Goal: Task Accomplishment & Management: Complete application form

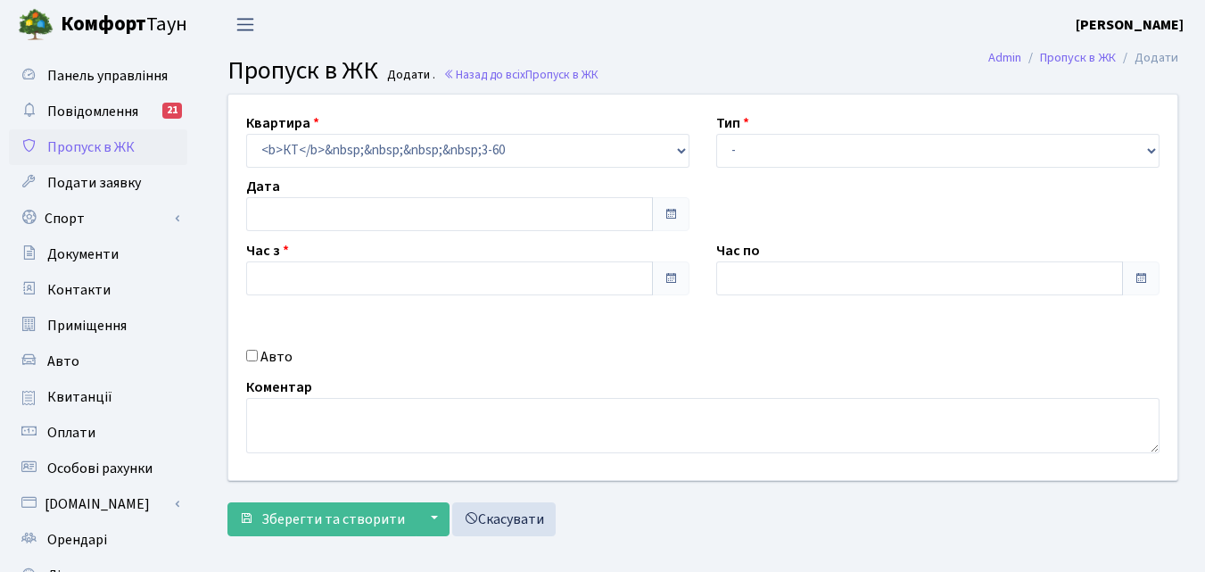
type input "[DATE]"
type input "07:15"
type input "08:15"
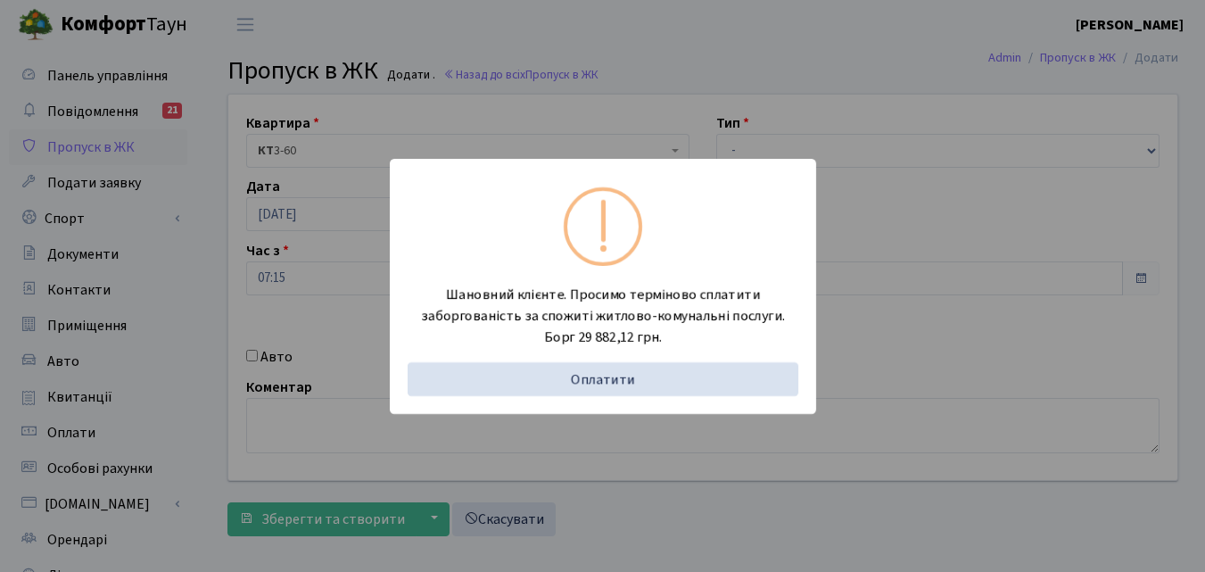
click at [181, 292] on div "Шановний клієнте. Просимо терміново сплатити заборгованість за спожиті житлово-…" at bounding box center [602, 286] width 1205 height 572
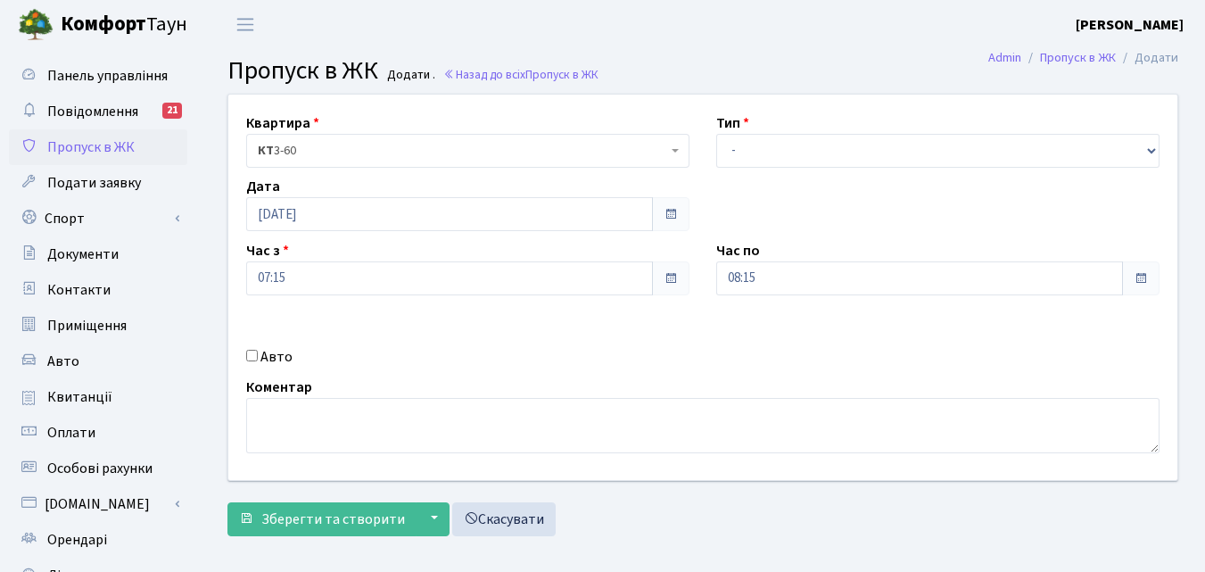
drag, startPoint x: 837, startPoint y: 125, endPoint x: 828, endPoint y: 136, distance: 13.9
click at [835, 127] on div "Тип - Доставка Таксі Гості Сервіс" at bounding box center [938, 139] width 470 height 55
click at [819, 143] on select "- Доставка Таксі Гості Сервіс" at bounding box center [937, 151] width 443 height 34
select select "1"
click at [716, 134] on select "- Доставка Таксі Гості Сервіс" at bounding box center [937, 151] width 443 height 34
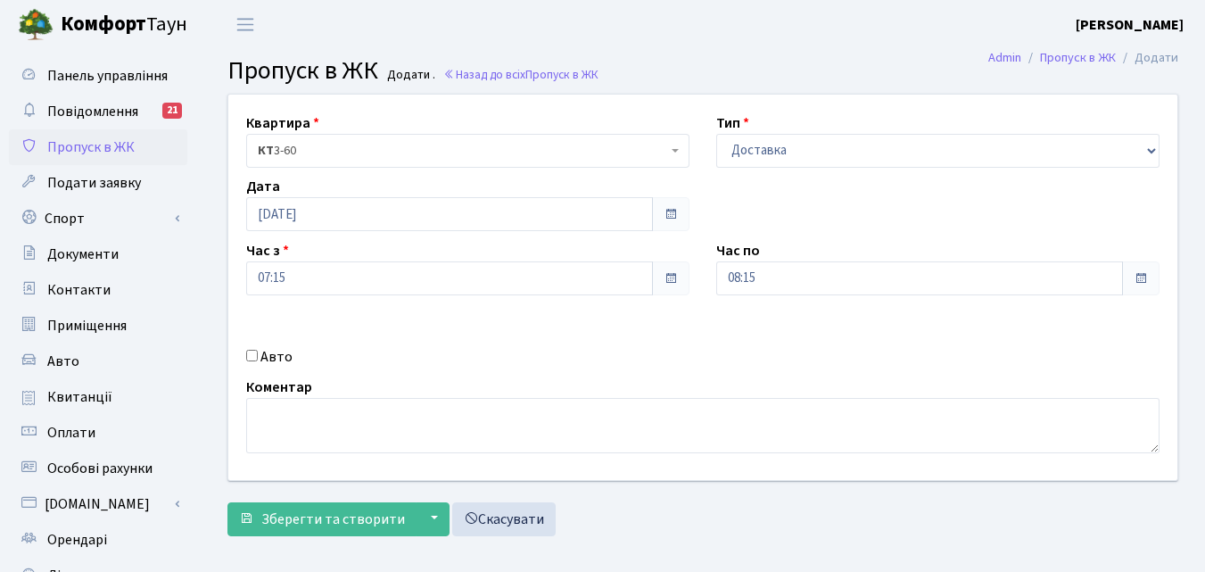
click at [252, 351] on input "Авто" at bounding box center [252, 356] width 12 height 12
checkbox input "true"
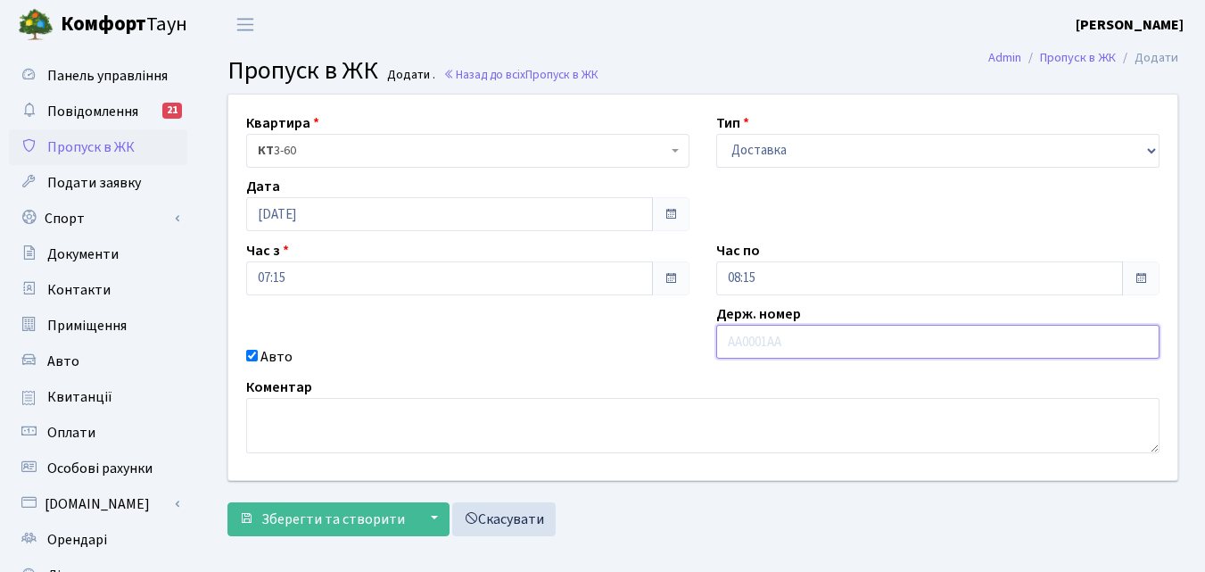
paste input "АА8730АС"
type input "АА8730АС"
drag, startPoint x: 861, startPoint y: 268, endPoint x: 847, endPoint y: 266, distance: 13.6
click at [860, 268] on input "08:15" at bounding box center [919, 278] width 407 height 34
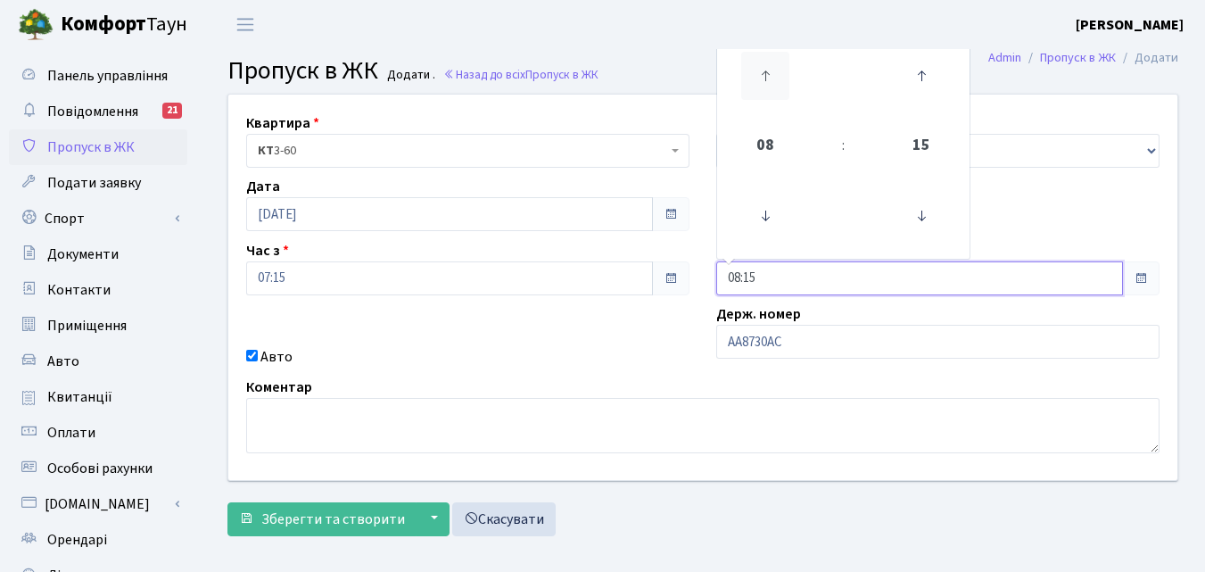
click at [762, 73] on icon at bounding box center [765, 76] width 48 height 48
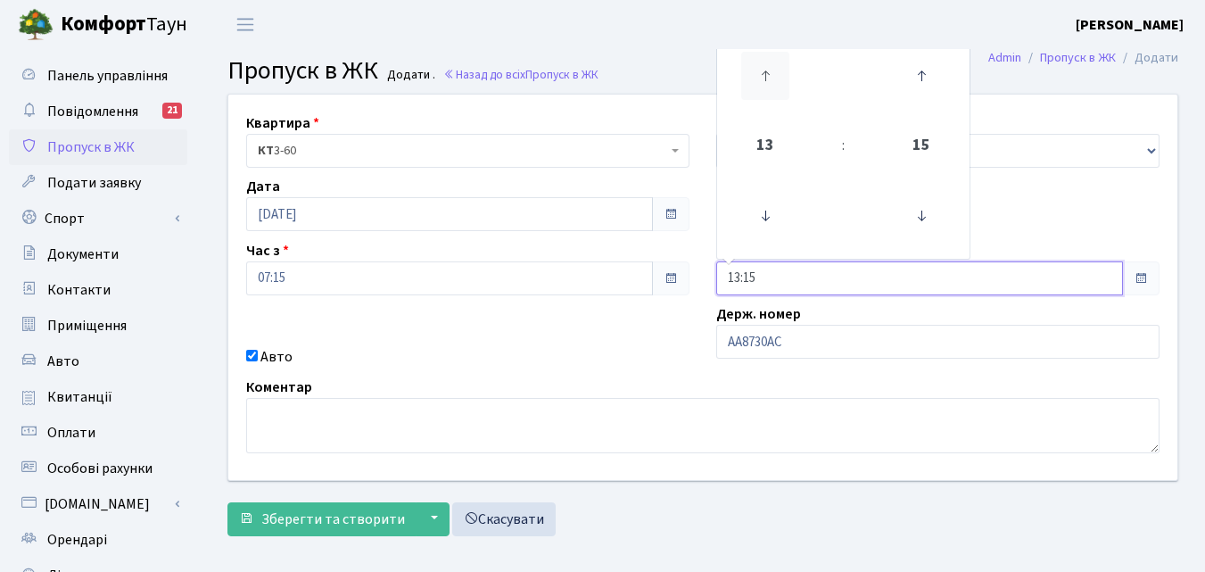
click at [762, 73] on icon at bounding box center [765, 76] width 48 height 48
type input "15:15"
click at [365, 519] on span "Зберегти та створити" at bounding box center [333, 519] width 144 height 20
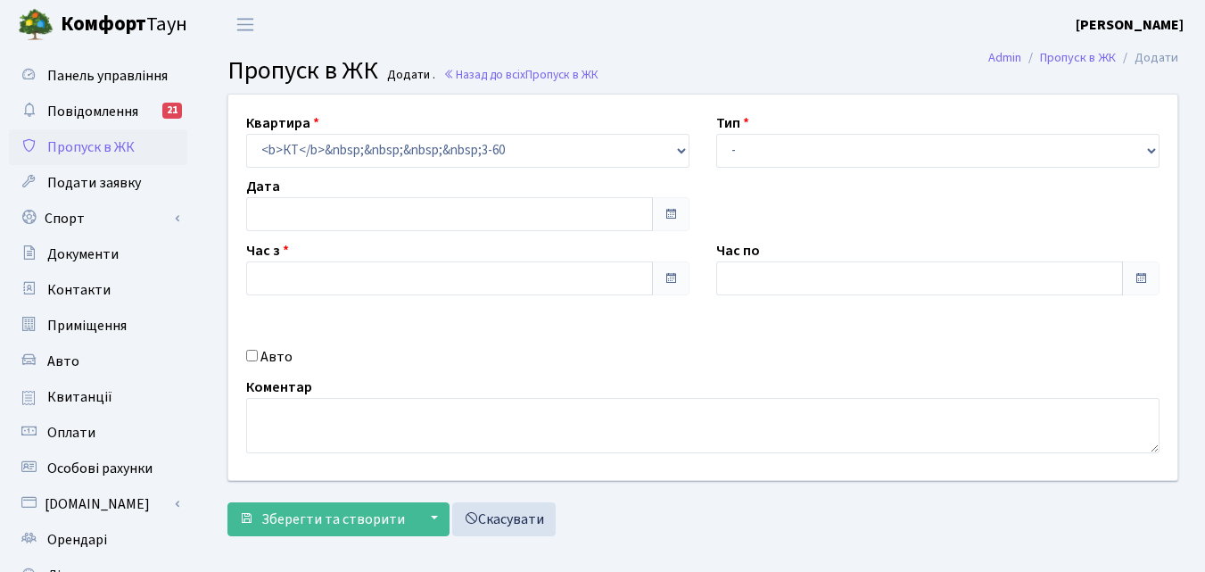
type input "[DATE]"
type input "07:15"
type input "08:15"
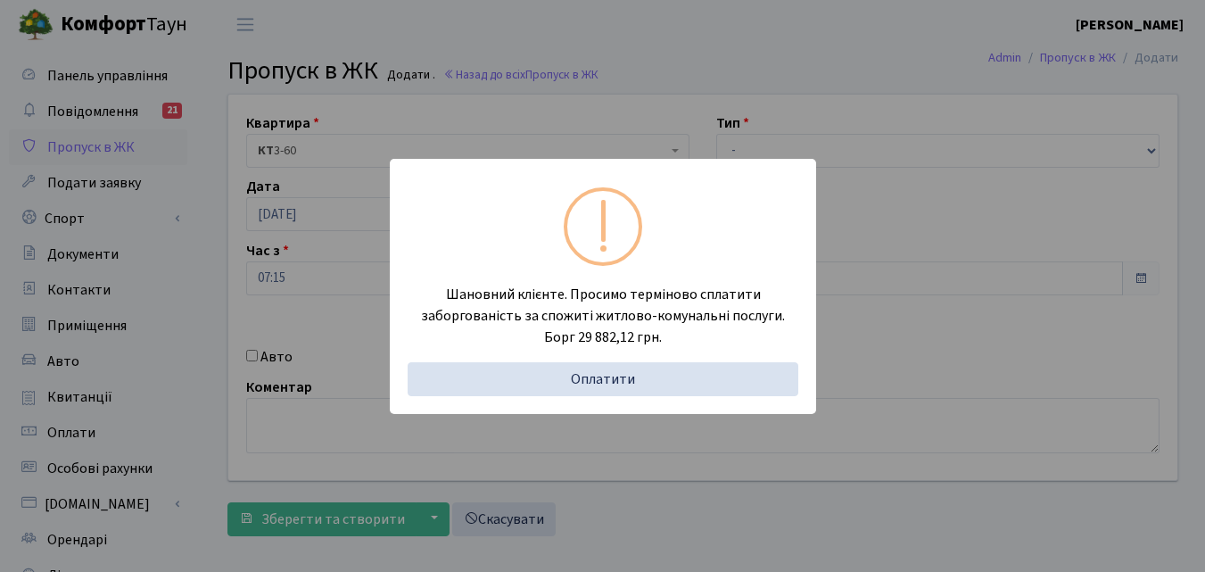
click at [177, 332] on div "Шановний клієнте. Просимо терміново сплатити заборгованість за спожиті житлово-…" at bounding box center [602, 286] width 1205 height 572
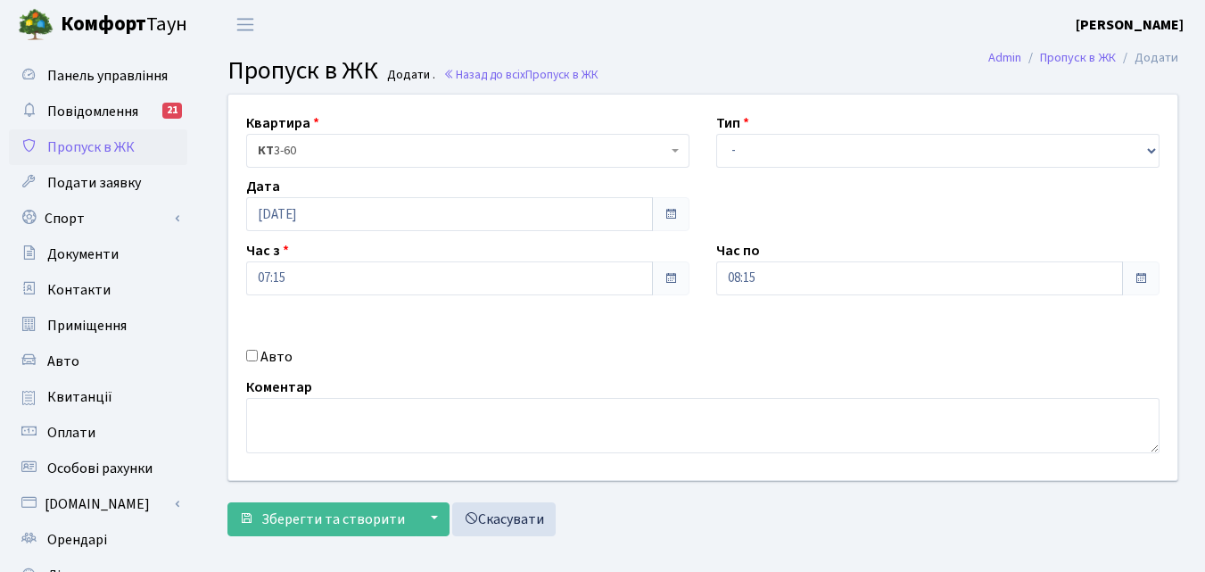
click at [251, 353] on input "Авто" at bounding box center [252, 356] width 12 height 12
checkbox input "true"
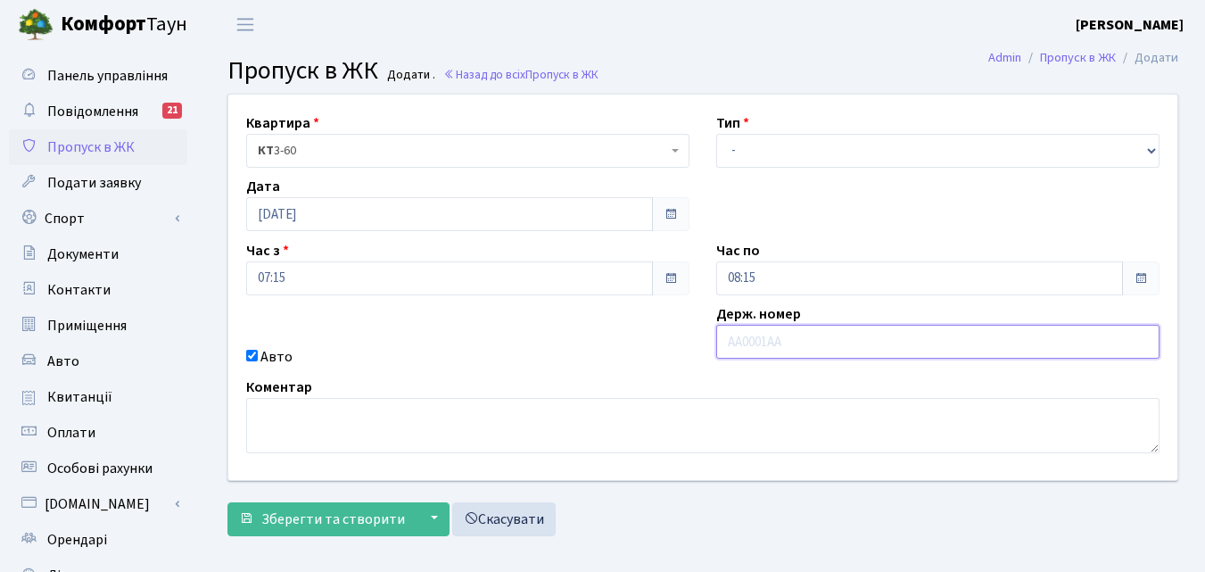
paste input "АА3865МХ"
type input "АА3865МХ"
click at [783, 140] on select "- Доставка Таксі Гості Сервіс" at bounding box center [937, 151] width 443 height 34
select select "1"
click at [716, 134] on select "- Доставка Таксі Гості Сервіс" at bounding box center [937, 151] width 443 height 34
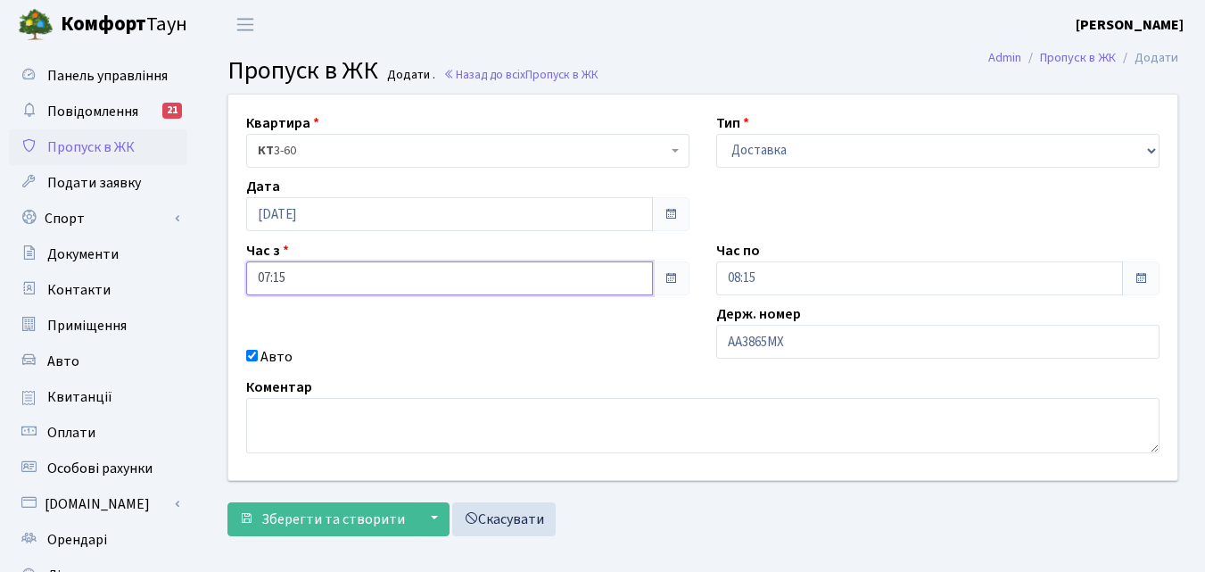
click at [377, 276] on input "07:15" at bounding box center [449, 278] width 407 height 34
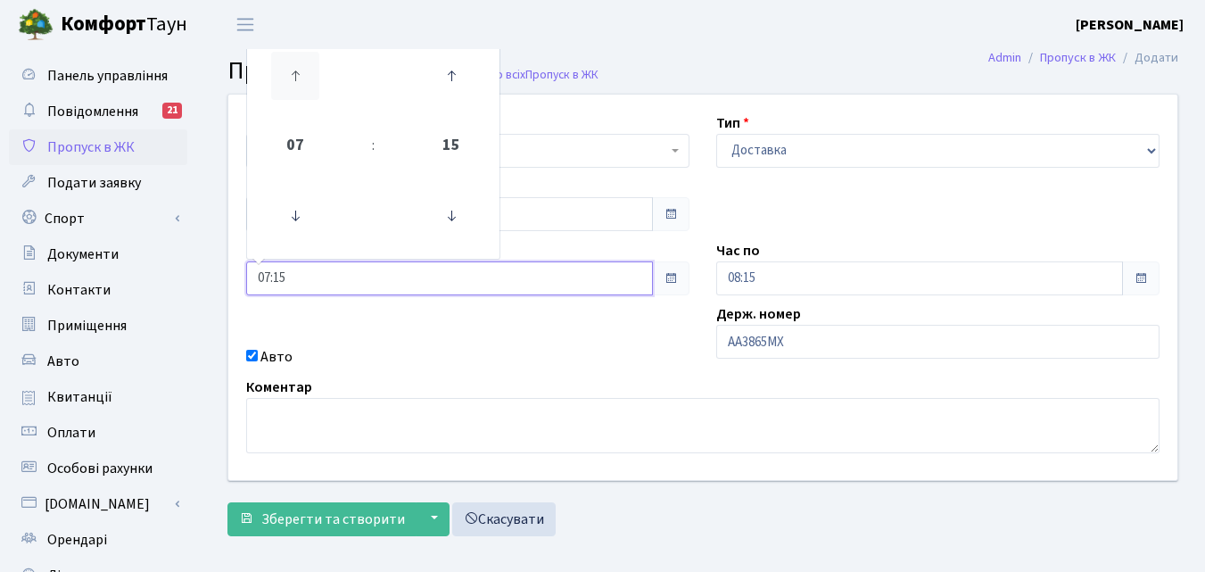
click at [291, 87] on icon at bounding box center [295, 76] width 48 height 48
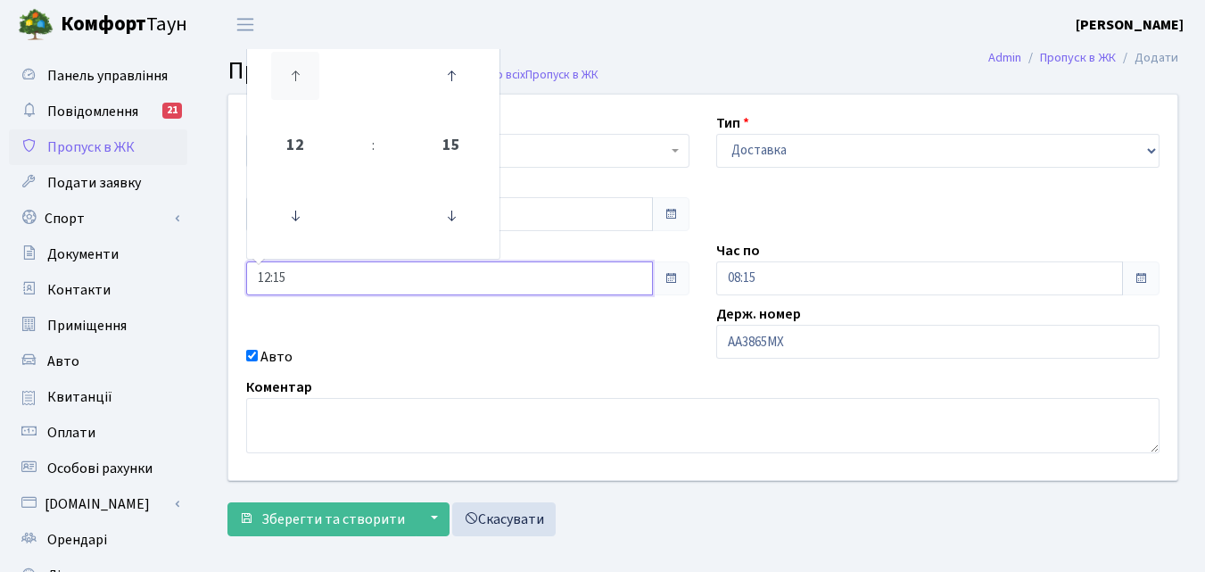
click at [291, 87] on icon at bounding box center [295, 76] width 48 height 48
click at [458, 216] on icon at bounding box center [451, 216] width 48 height 48
type input "14:00"
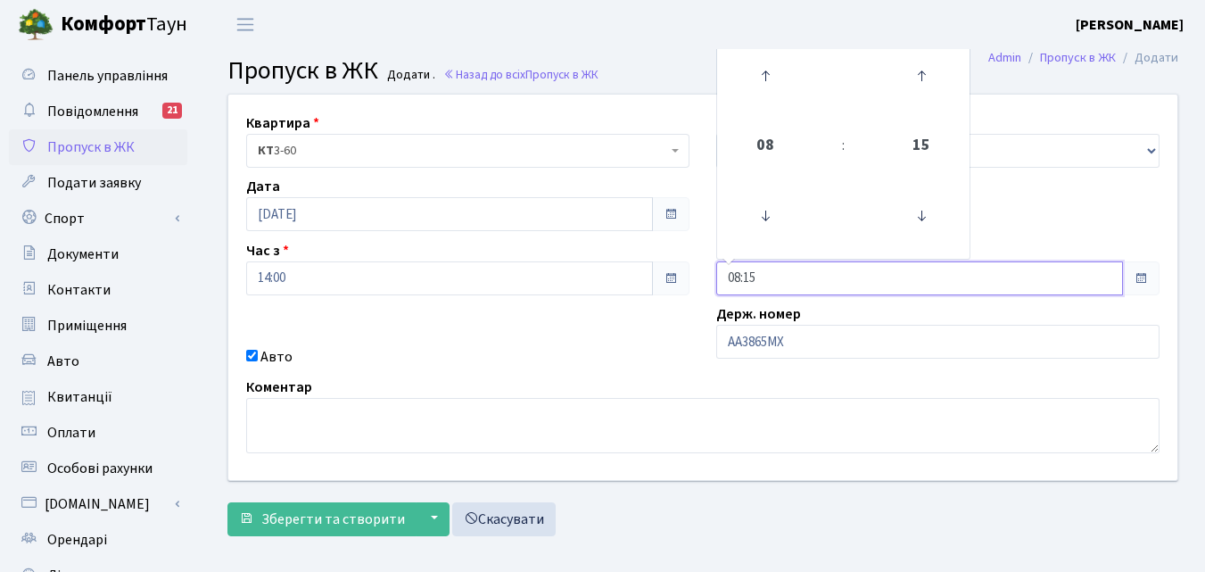
click at [791, 281] on input "08:15" at bounding box center [919, 278] width 407 height 34
click at [763, 78] on icon at bounding box center [765, 76] width 48 height 48
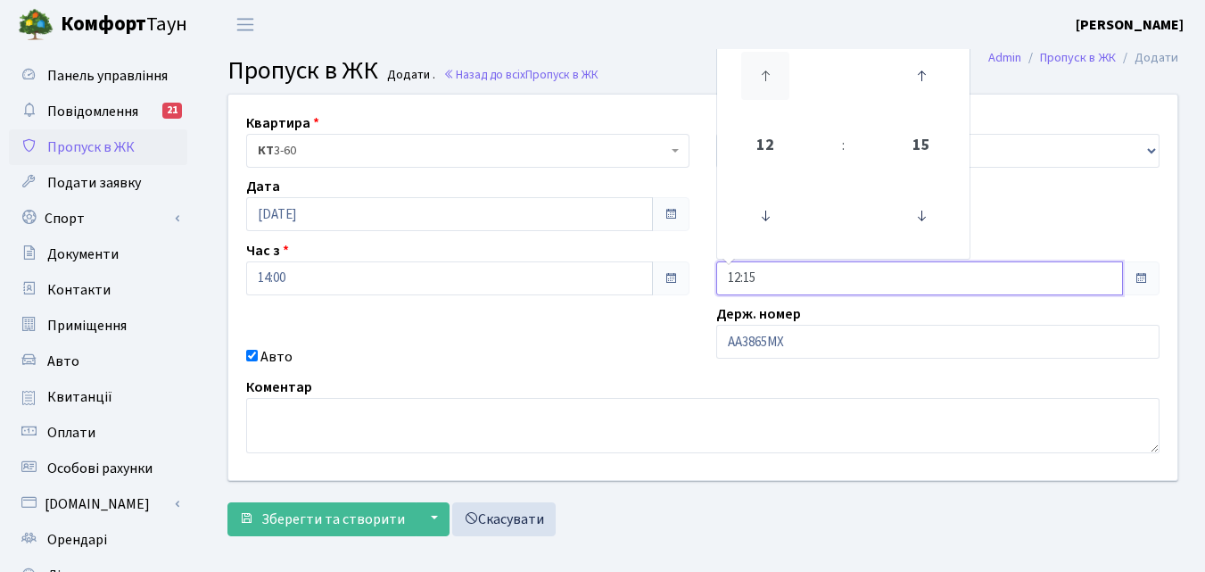
click at [763, 78] on icon at bounding box center [765, 76] width 48 height 48
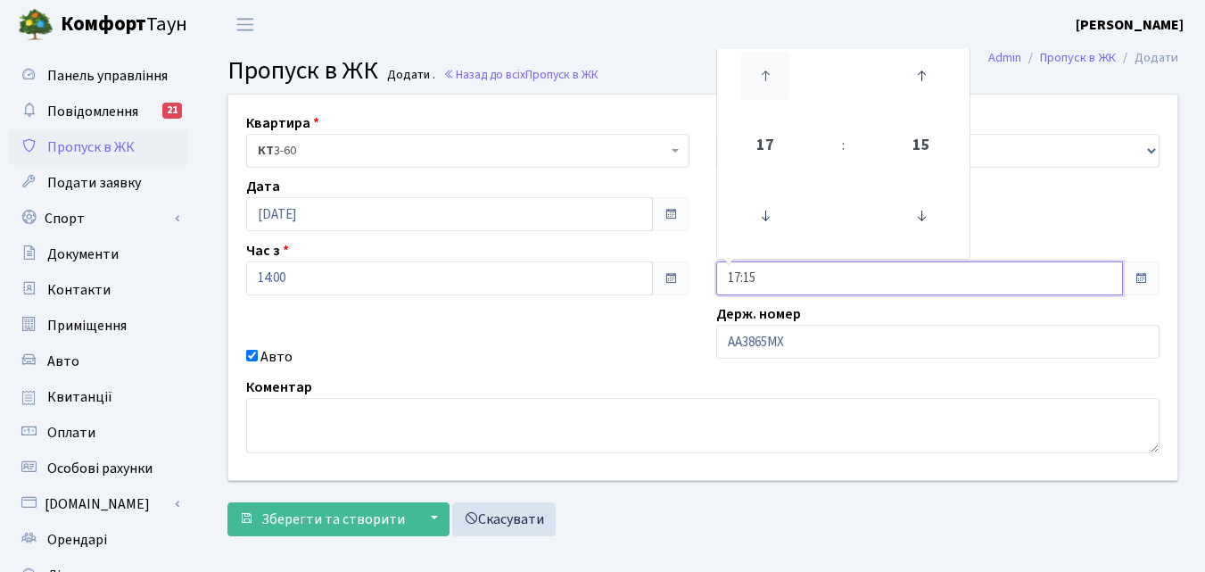
click at [763, 78] on icon at bounding box center [765, 76] width 48 height 48
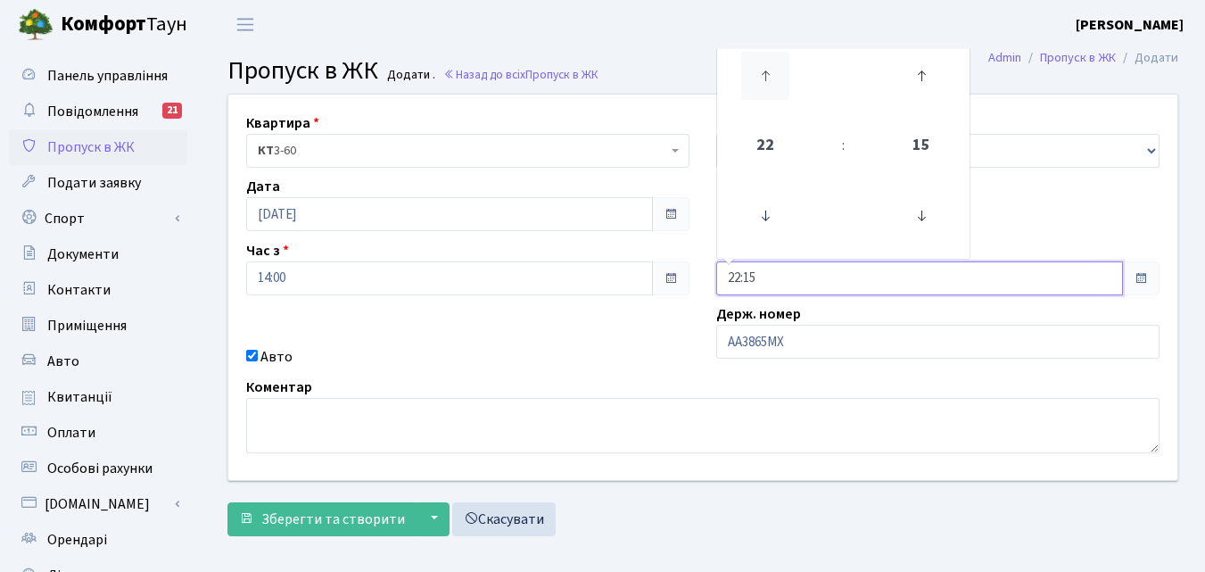
click at [763, 78] on icon at bounding box center [765, 76] width 48 height 48
click at [762, 217] on icon at bounding box center [765, 216] width 48 height 48
type input "23:15"
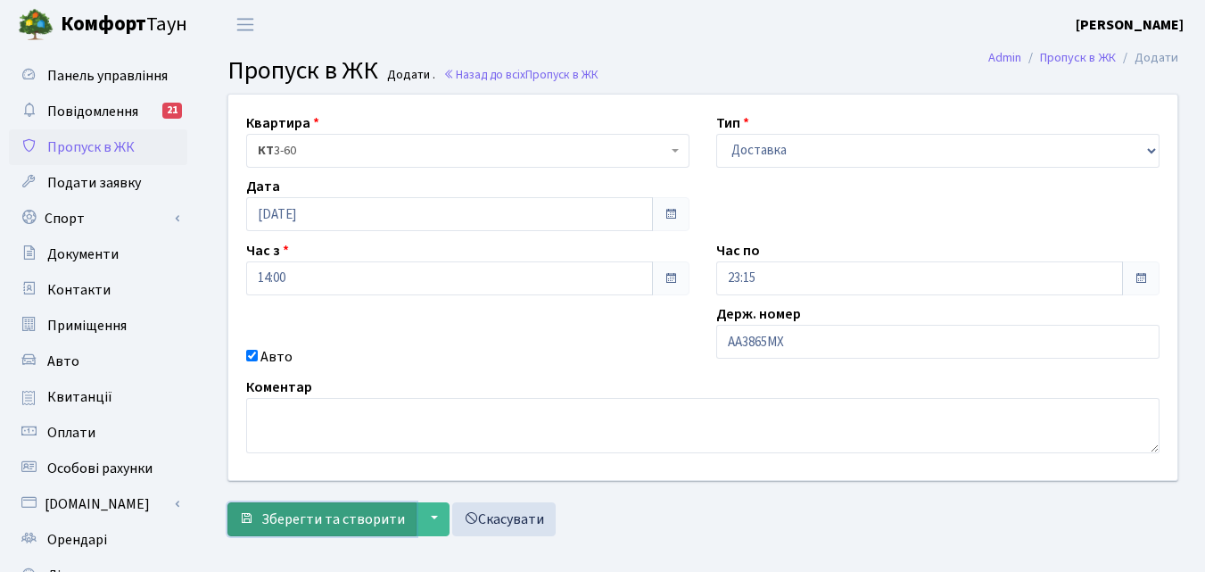
click at [328, 512] on span "Зберегти та створити" at bounding box center [333, 519] width 144 height 20
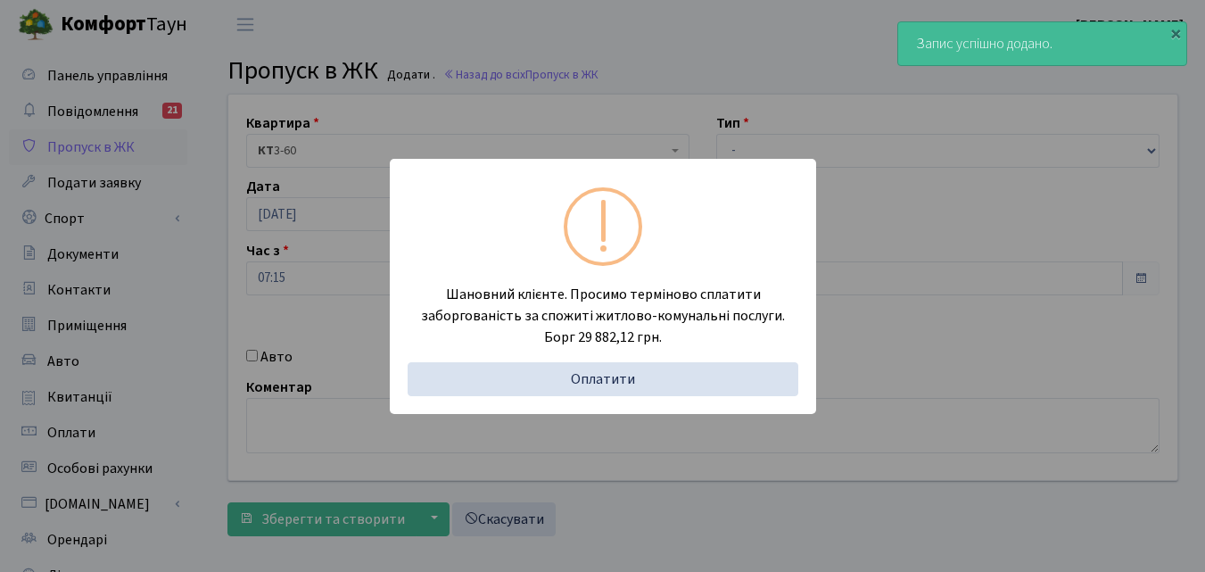
click at [204, 302] on div "Шановний клієнте. Просимо терміново сплатити заборгованість за спожиті житлово-…" at bounding box center [602, 286] width 1205 height 572
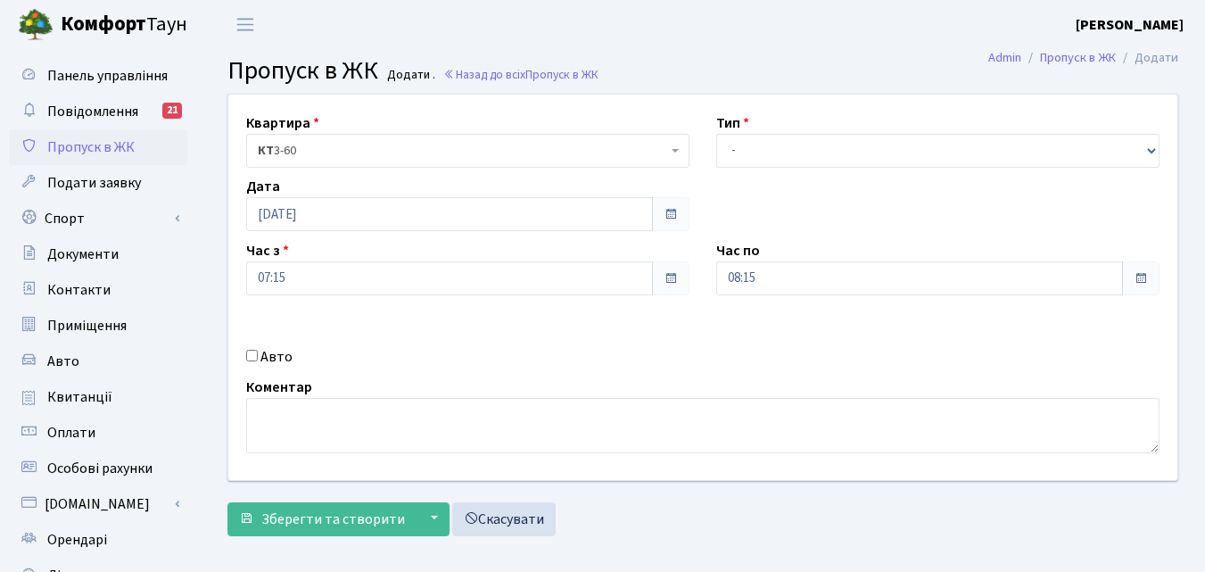
click at [134, 143] on link "Пропуск в ЖК" at bounding box center [98, 147] width 178 height 36
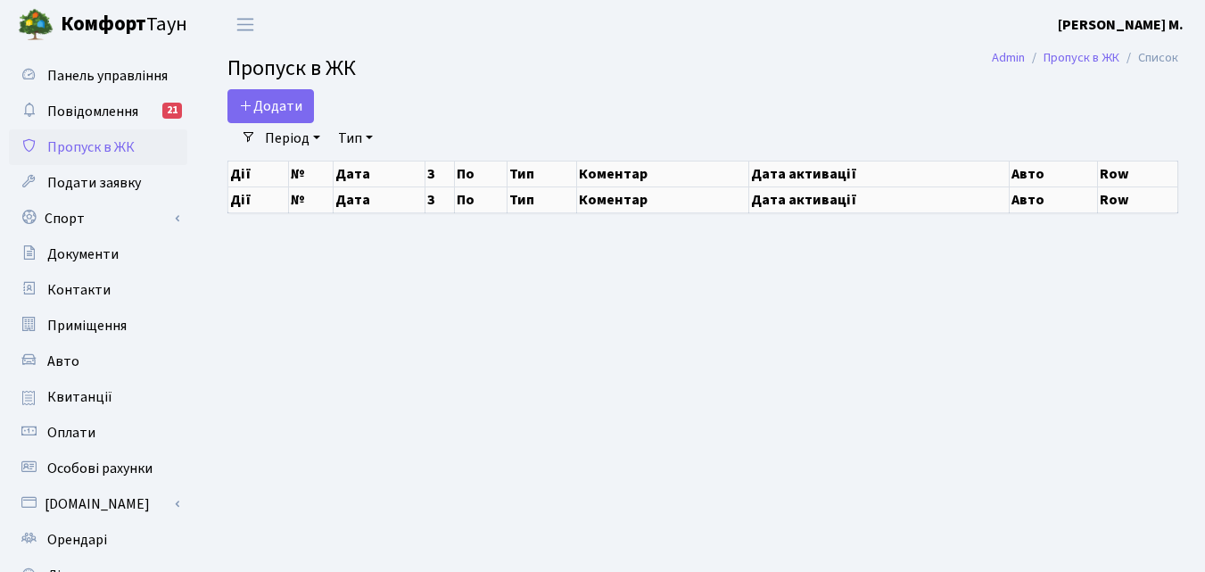
select select "25"
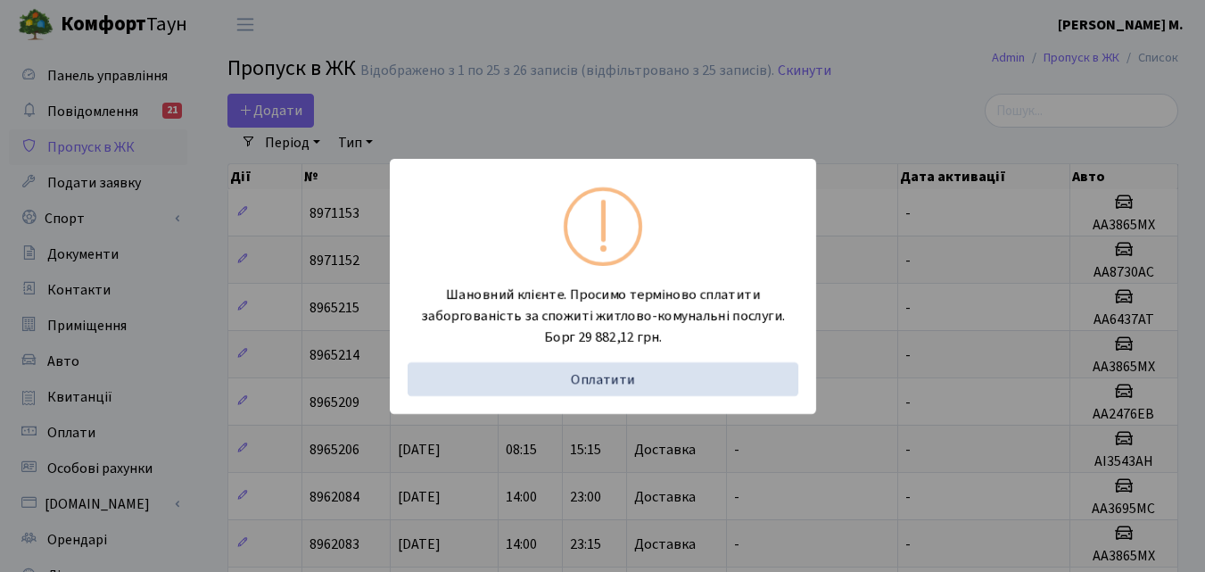
click at [174, 344] on div "Шановний клієнте. Просимо терміново сплатити заборгованість за спожиті житлово-…" at bounding box center [602, 286] width 1205 height 572
